Goal: Task Accomplishment & Management: Use online tool/utility

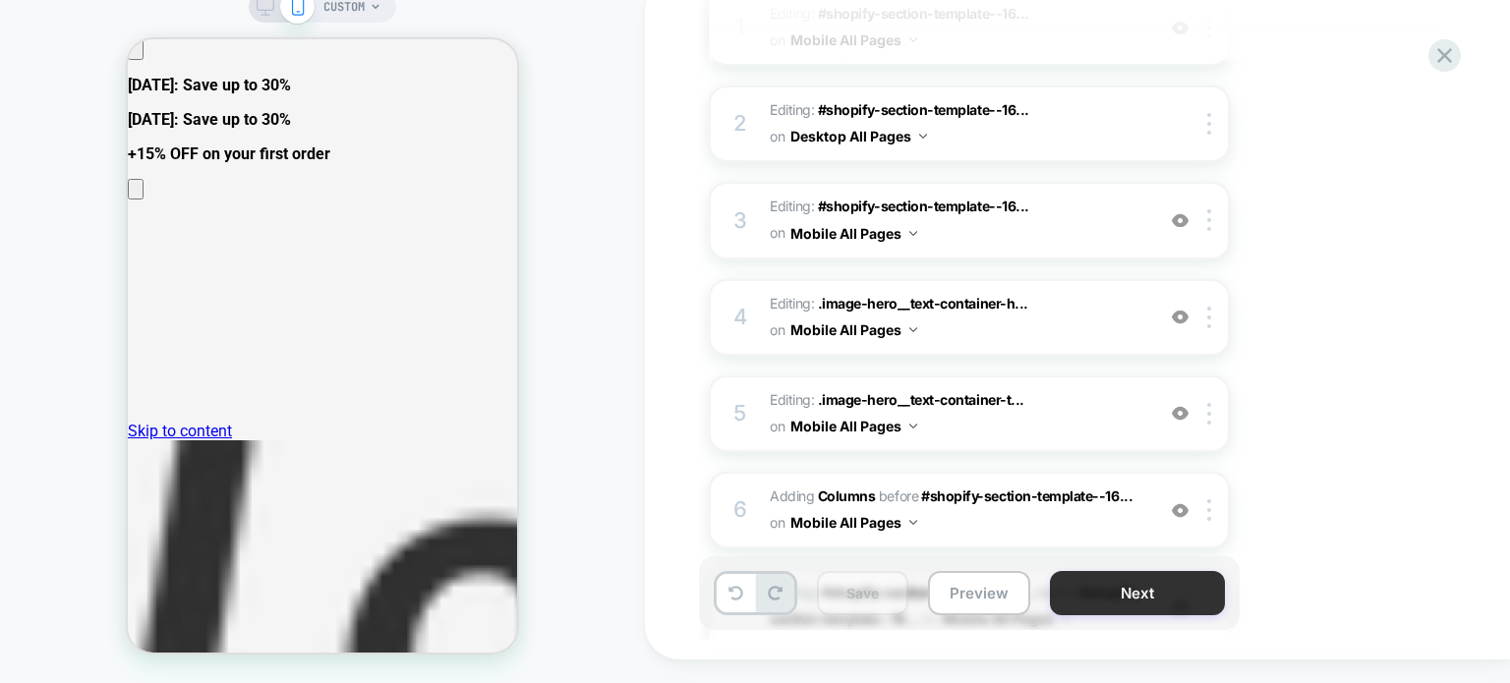
click at [1112, 594] on button "Next" at bounding box center [1137, 593] width 175 height 44
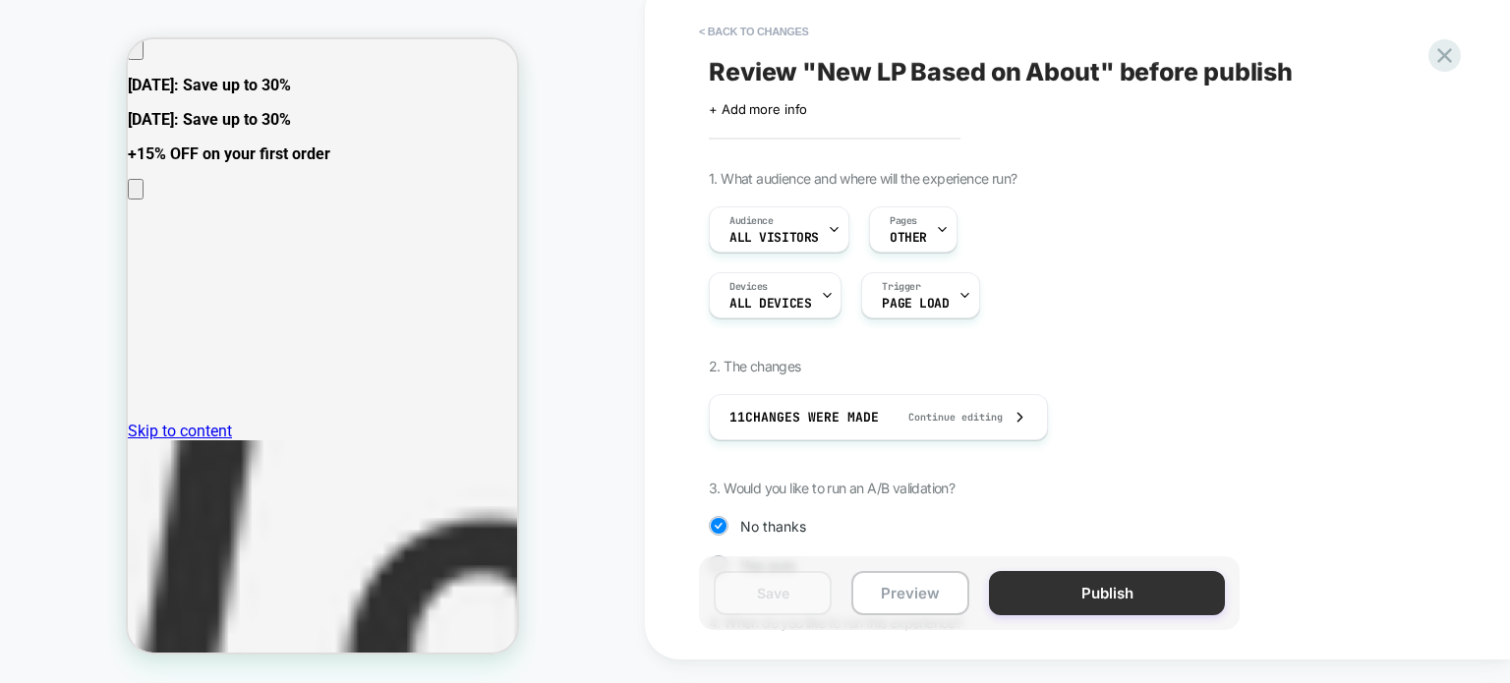
click at [1069, 588] on button "Publish" at bounding box center [1107, 593] width 236 height 44
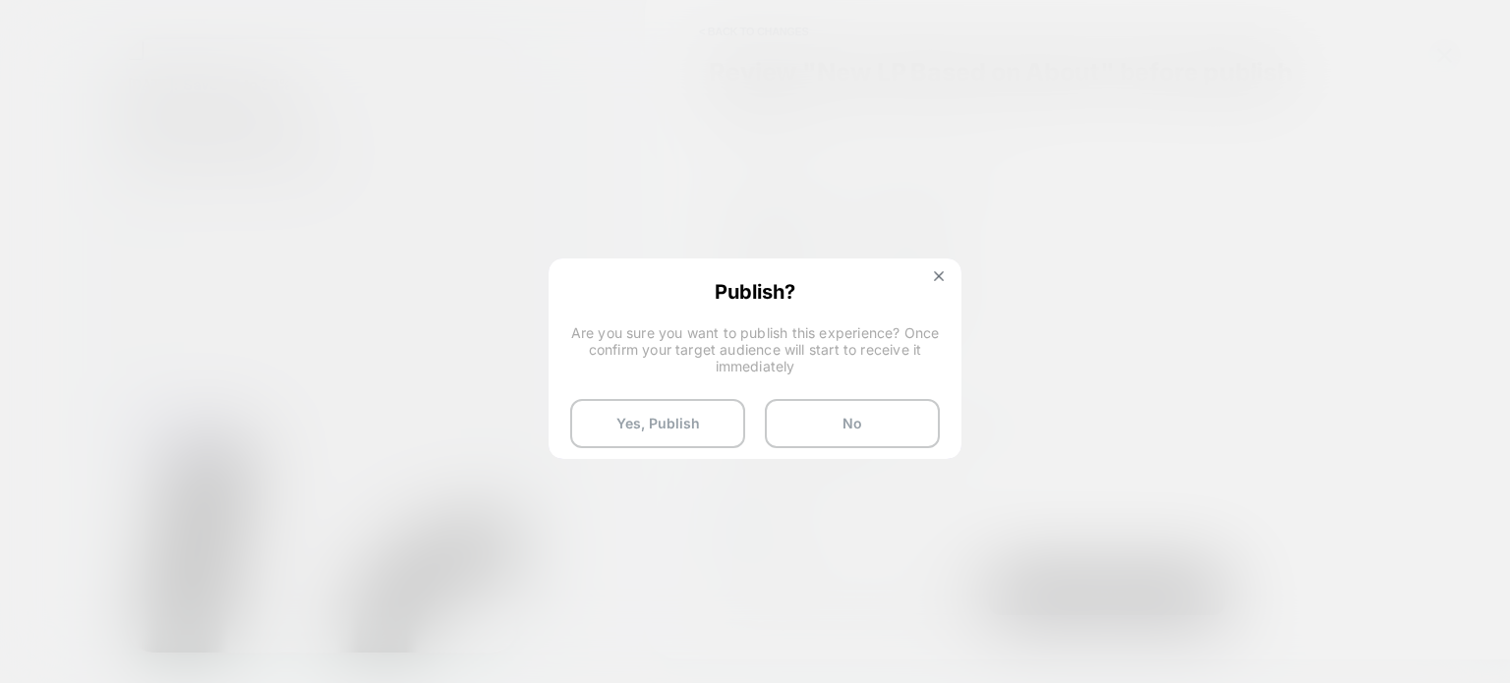
click at [613, 382] on div "Publish? Are you sure you want to publish this experience? Once confirm your ta…" at bounding box center [755, 364] width 409 height 207
click at [649, 423] on button "Yes, Publish" at bounding box center [657, 423] width 175 height 49
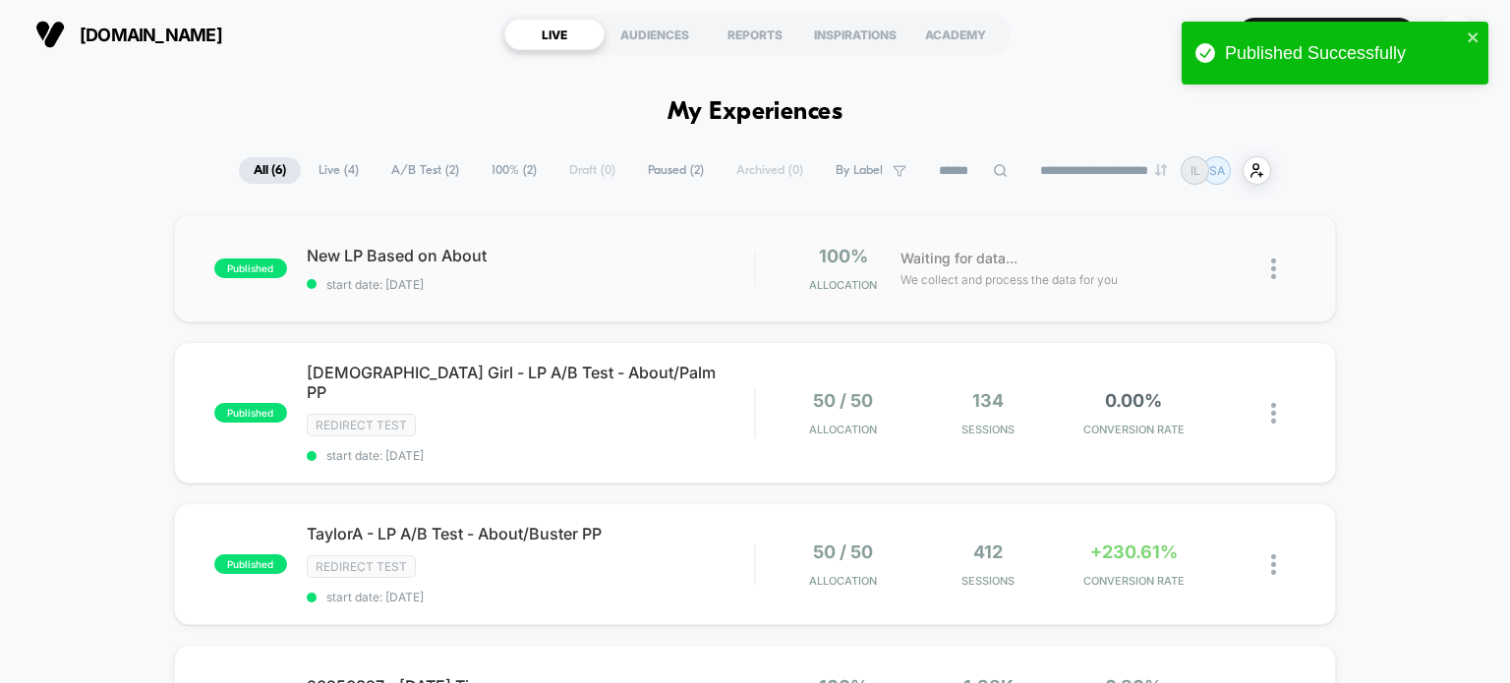
click at [1273, 266] on img at bounding box center [1273, 269] width 5 height 21
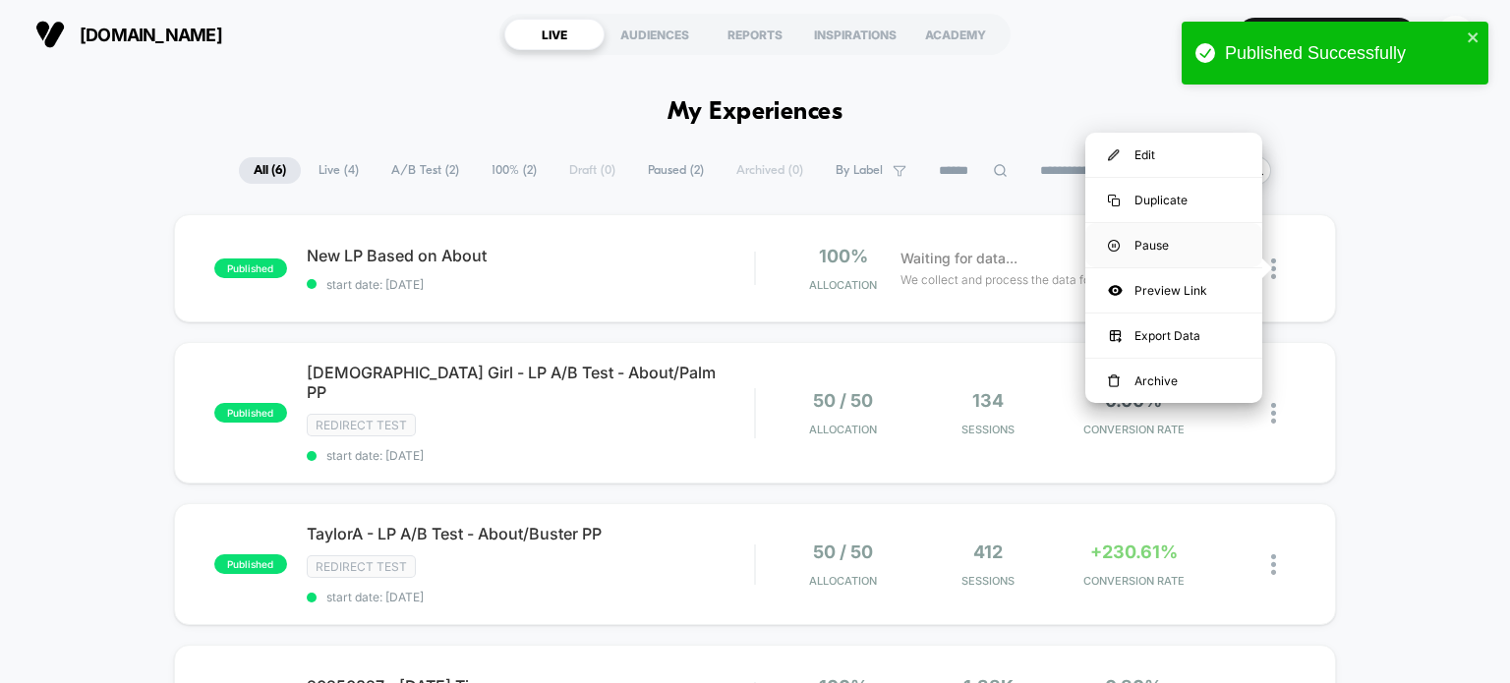
click at [1152, 261] on div "Pause" at bounding box center [1173, 245] width 177 height 44
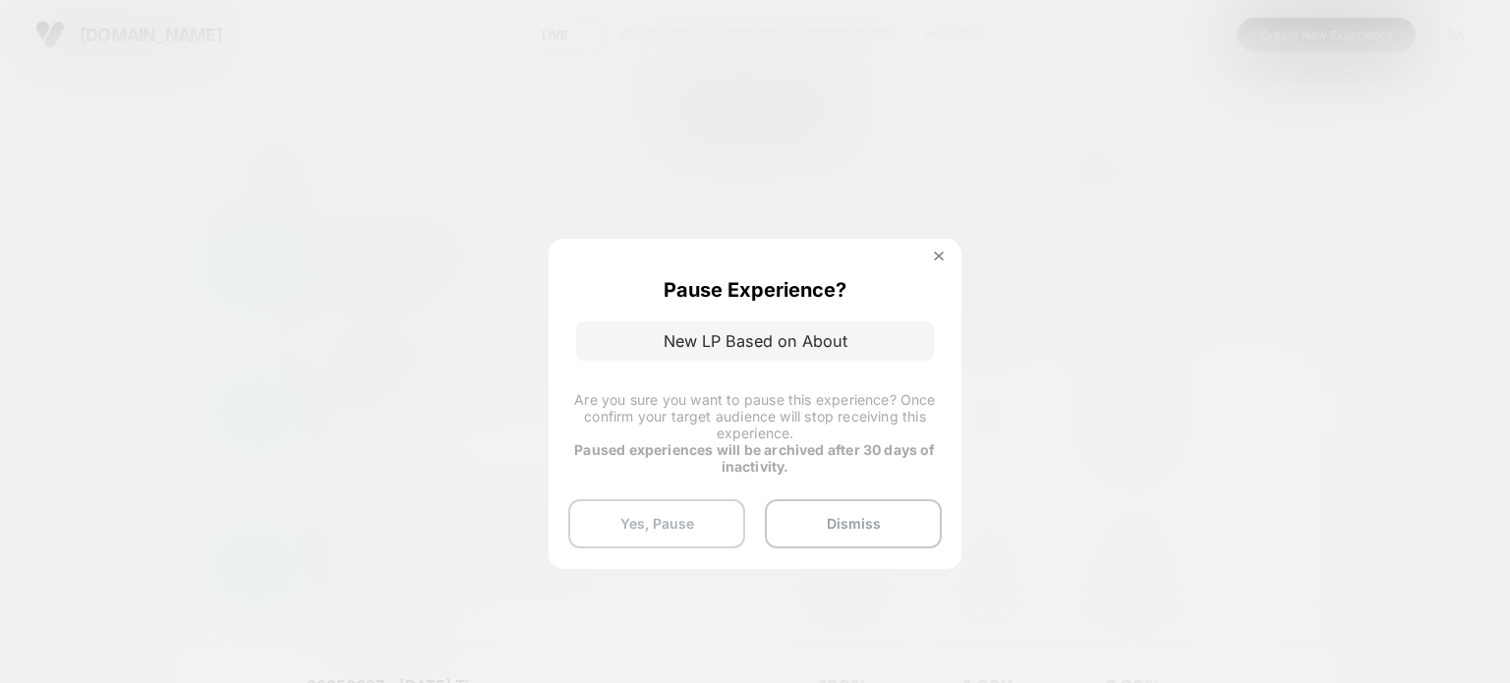
click at [657, 526] on button "Yes, Pause" at bounding box center [656, 523] width 177 height 49
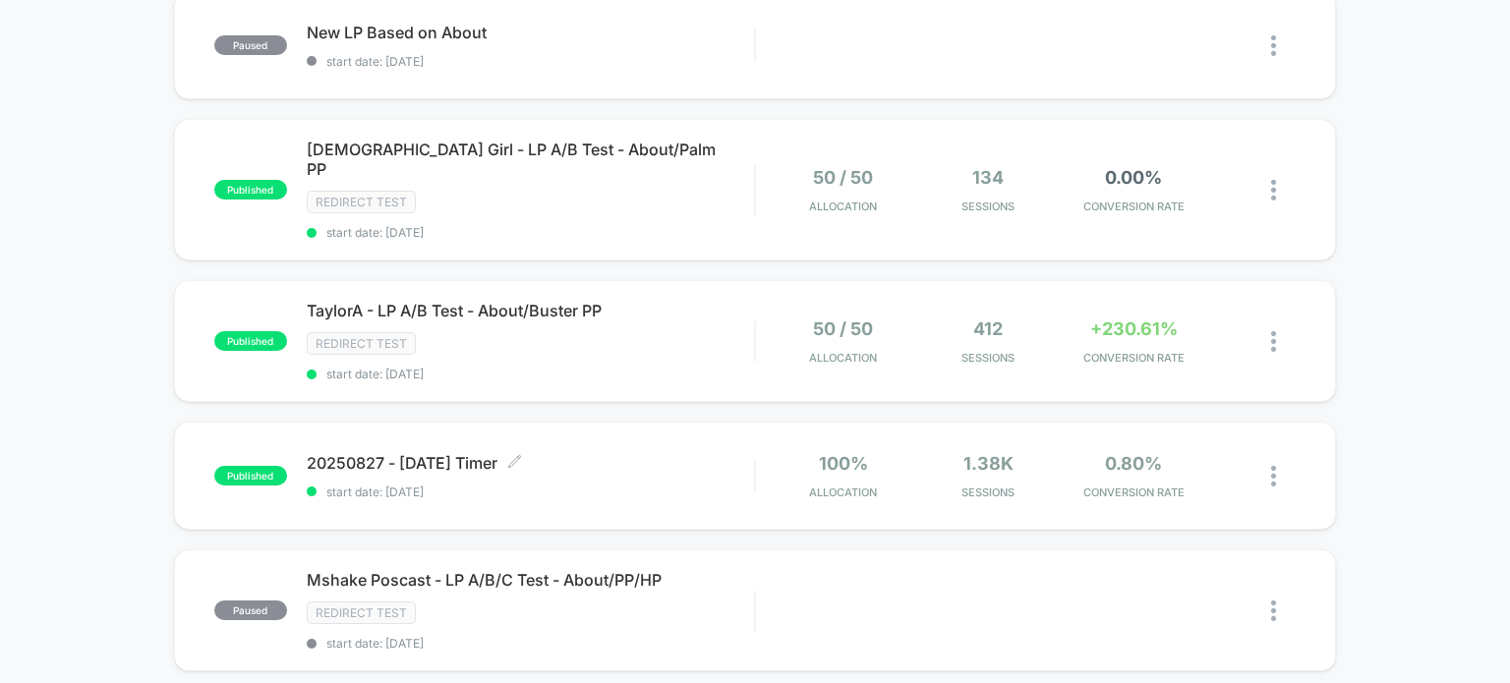
scroll to position [211, 0]
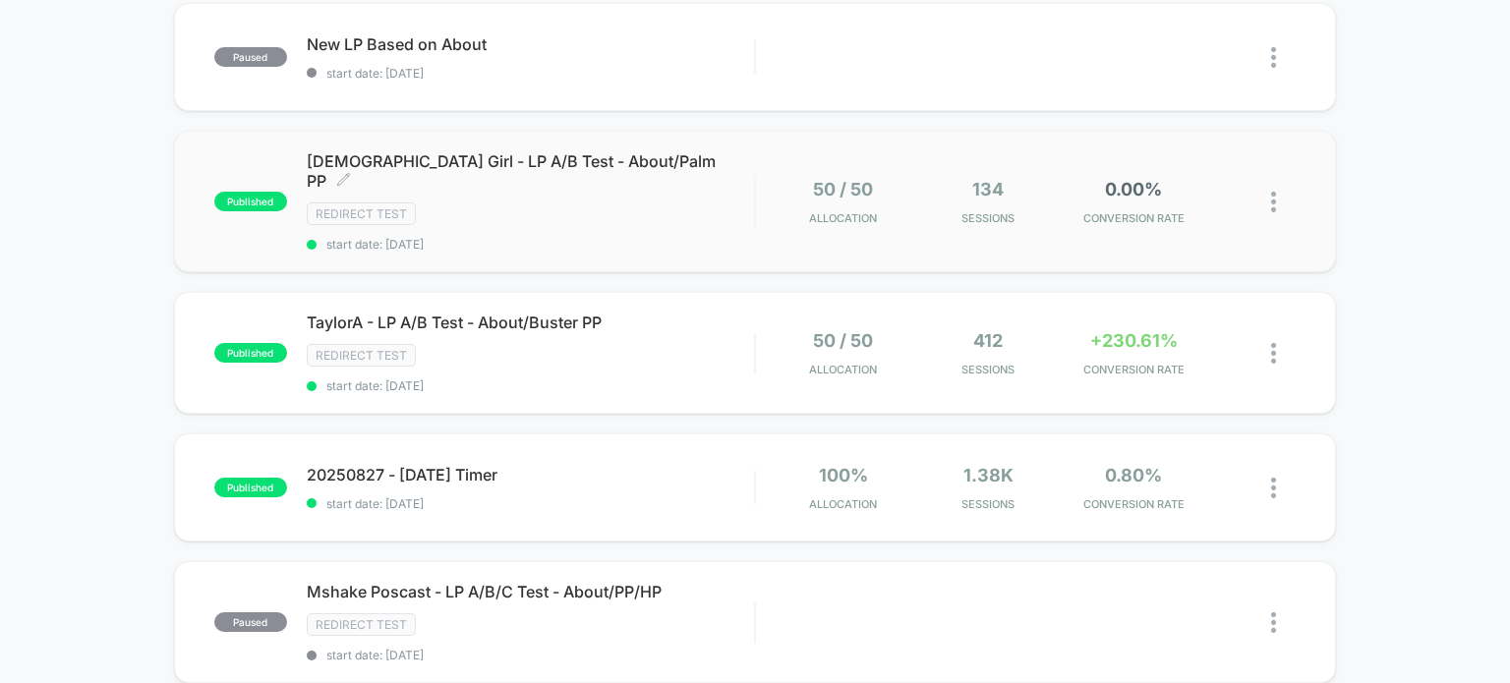
click at [570, 166] on span "[DEMOGRAPHIC_DATA] Girl - LP A/B Test - About/Palm PP Click to edit experience …" at bounding box center [531, 170] width 448 height 39
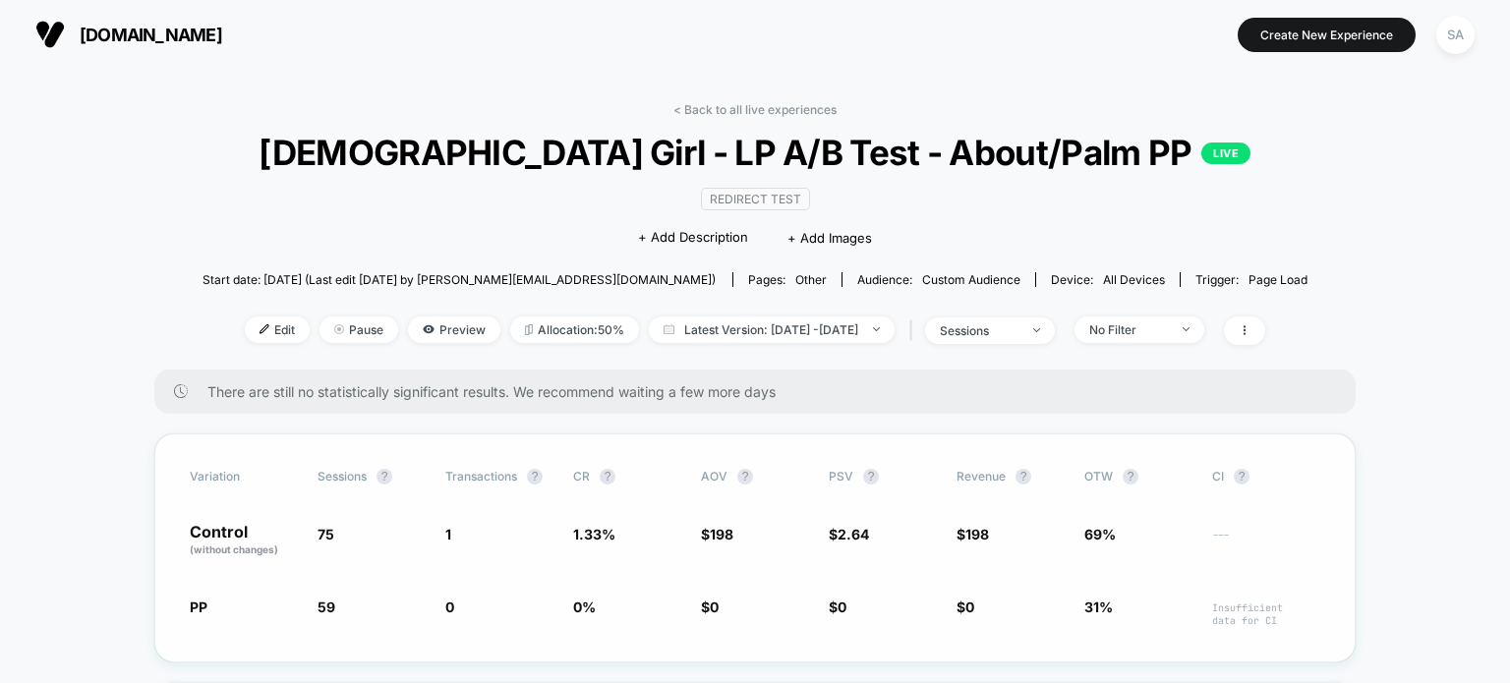
scroll to position [83, 0]
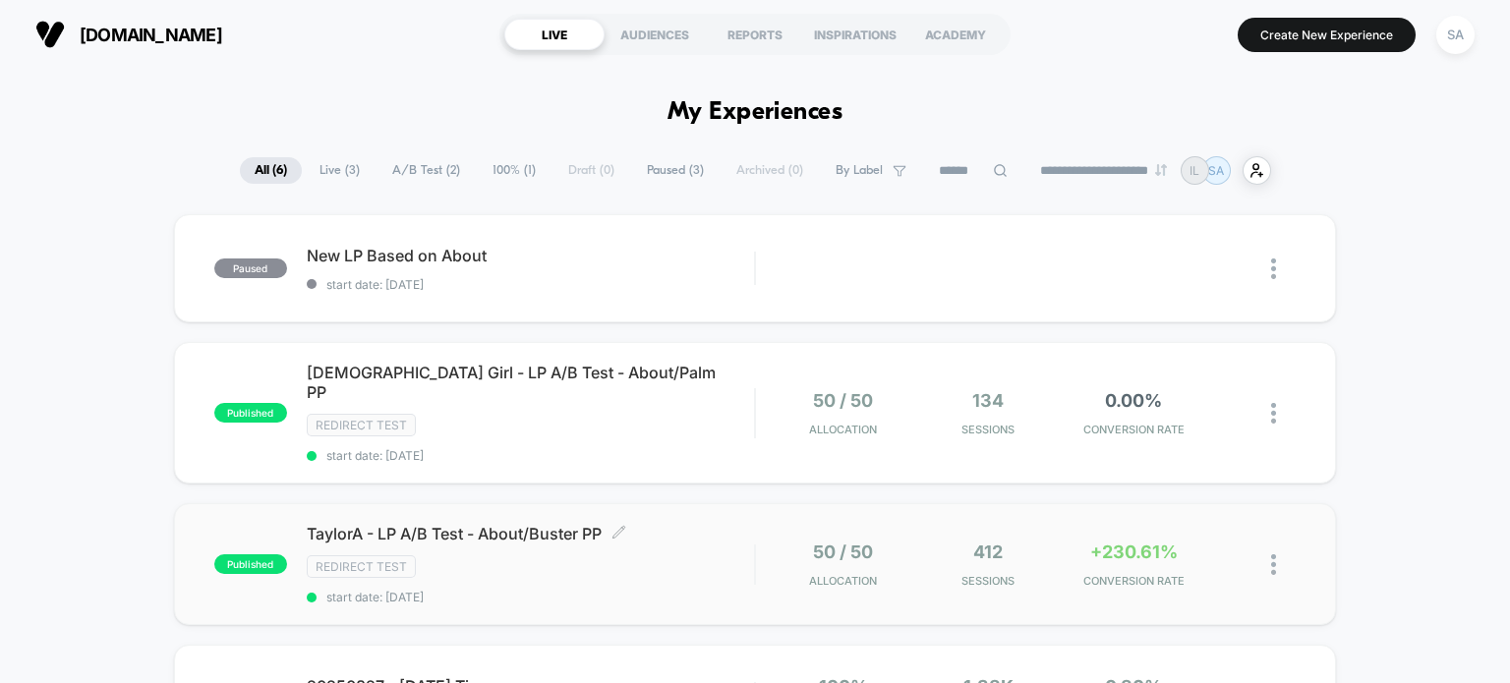
click at [736, 555] on div "Redirect Test" at bounding box center [531, 566] width 448 height 23
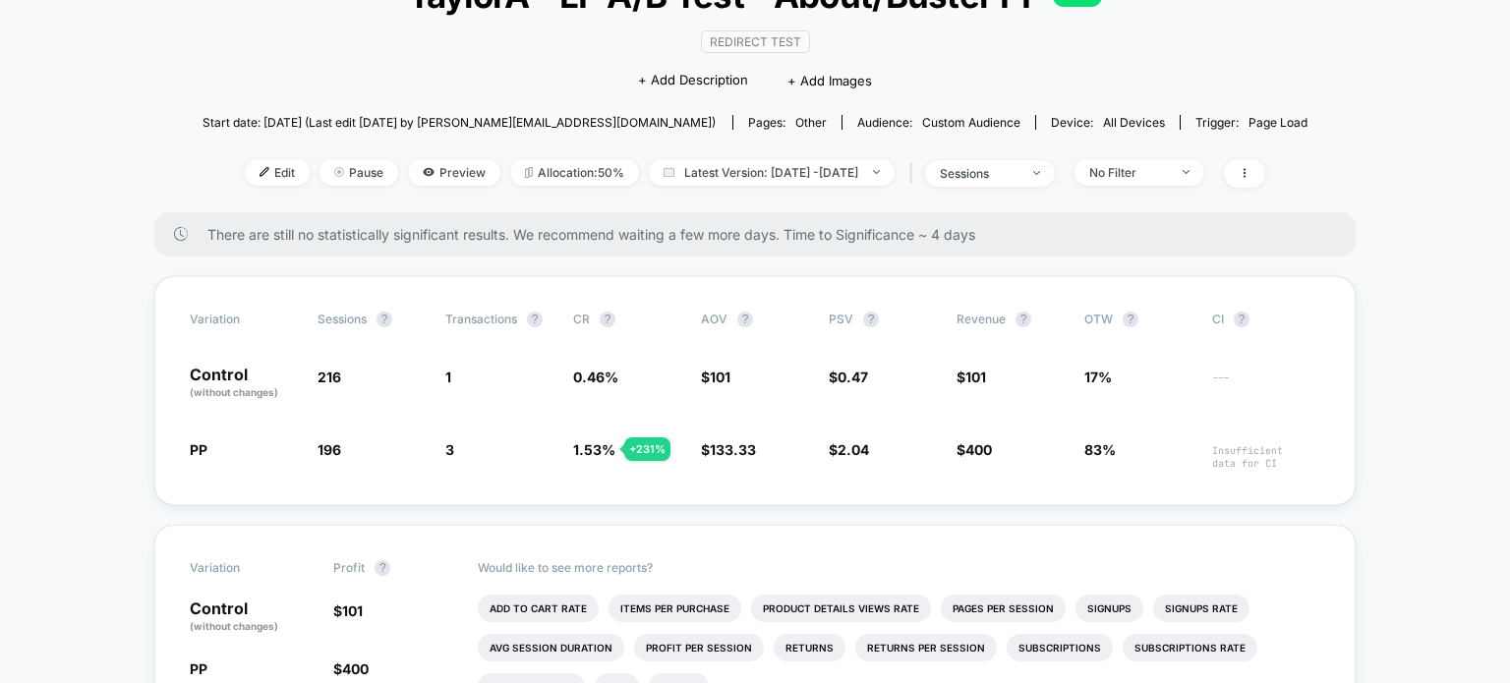
scroll to position [130, 0]
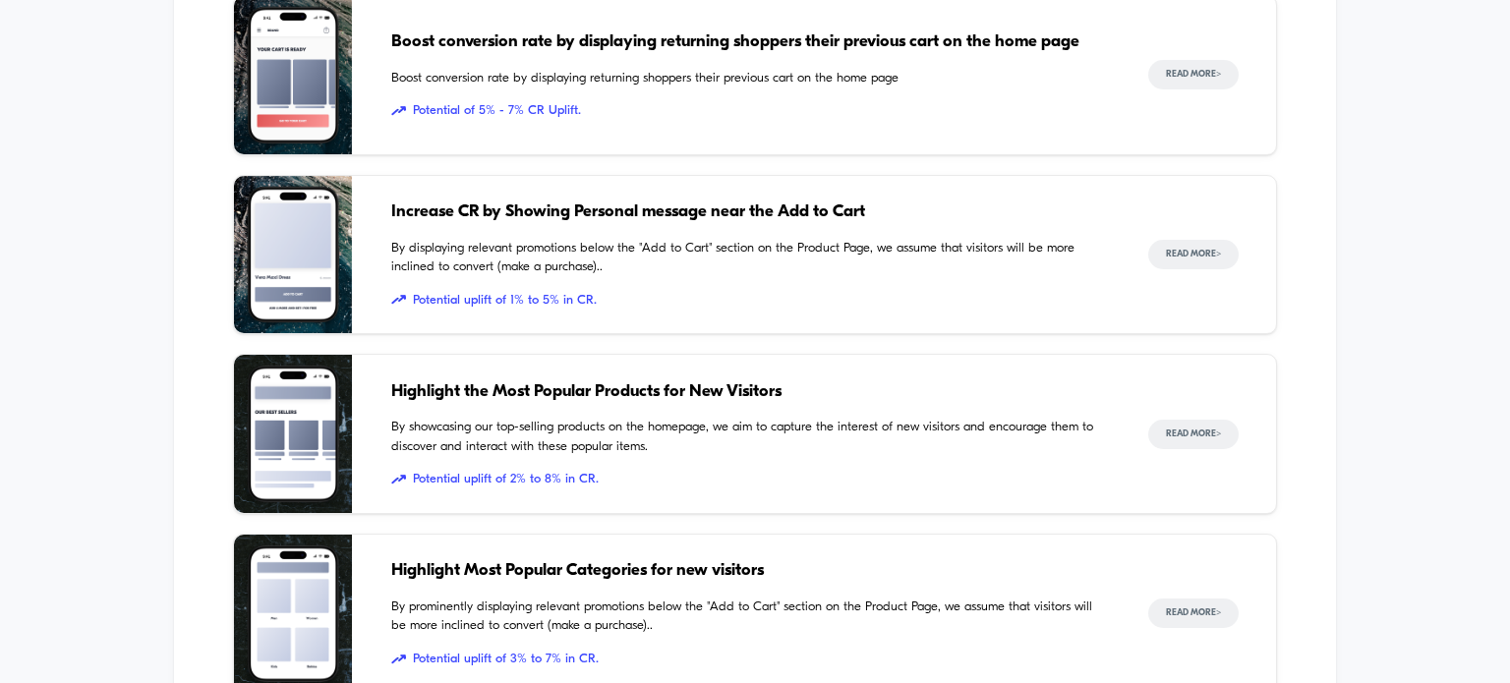
scroll to position [1606, 0]
